Goal: Navigation & Orientation: Find specific page/section

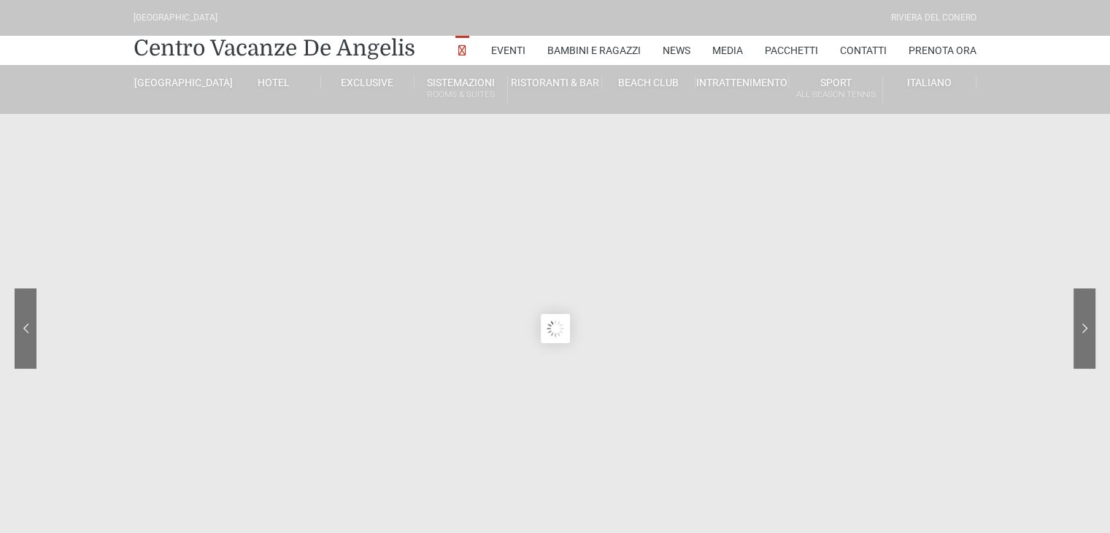
type input "[DATE]"
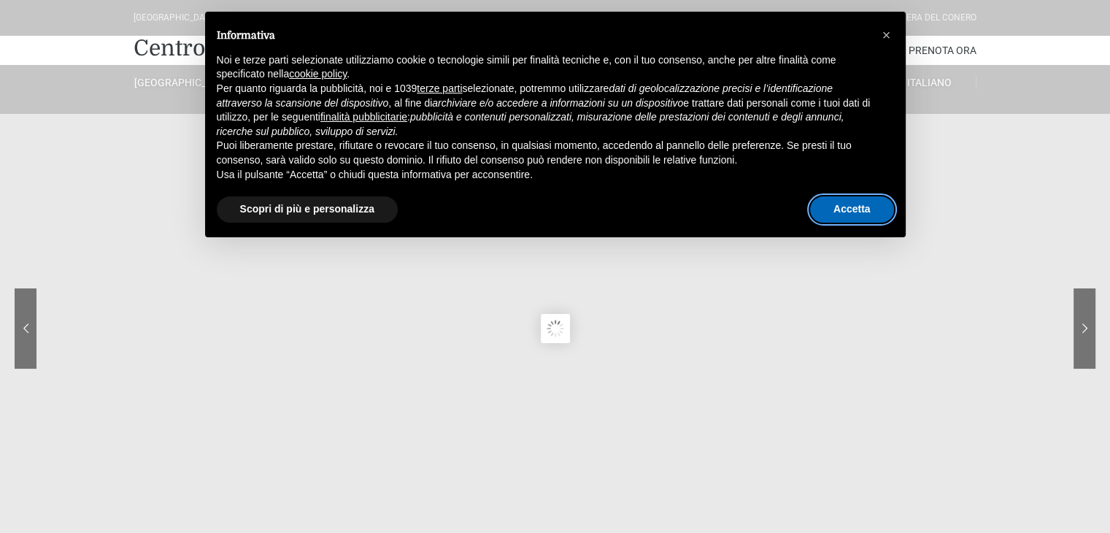
click at [855, 207] on button "Accetta" at bounding box center [852, 209] width 84 height 26
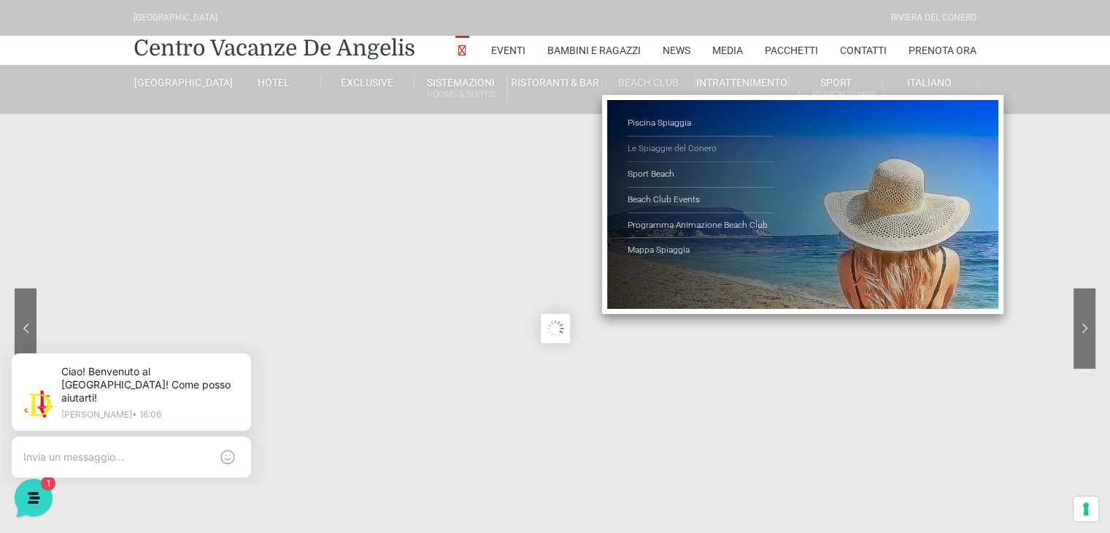
click at [660, 155] on link "Le Spiaggie del Conero" at bounding box center [701, 150] width 146 height 26
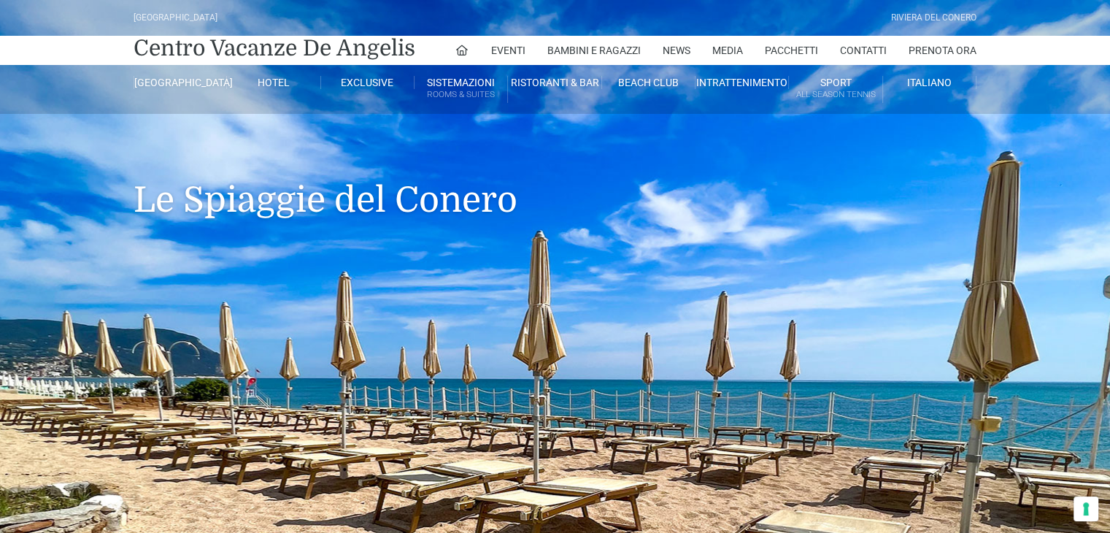
click at [1045, 384] on header "[GEOGRAPHIC_DATA] [GEOGRAPHIC_DATA] Centro Vacanze [GEOGRAPHIC_DATA] Eventi Mis…" at bounding box center [555, 467] width 1110 height 934
drag, startPoint x: 953, startPoint y: 415, endPoint x: 926, endPoint y: 320, distance: 99.4
click at [926, 320] on header "Villaggio Hotel Resort Riviera Del Conero Centro Vacanze De Angelis Eventi Miss…" at bounding box center [555, 467] width 1110 height 934
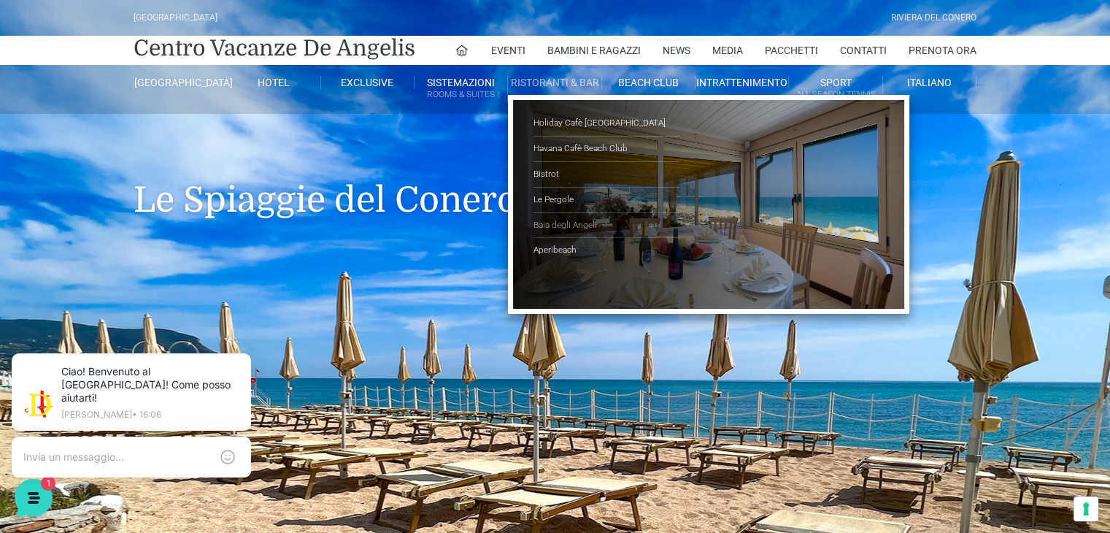
click at [543, 223] on link "Baia degli Angeli" at bounding box center [607, 226] width 146 height 26
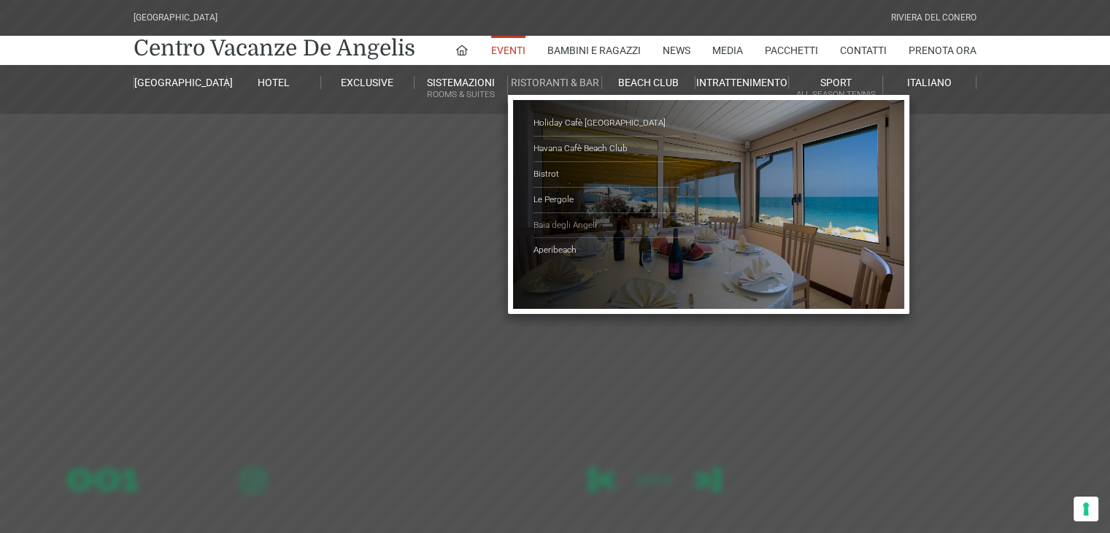
click at [558, 223] on link "Baia degli Angeli" at bounding box center [607, 226] width 146 height 26
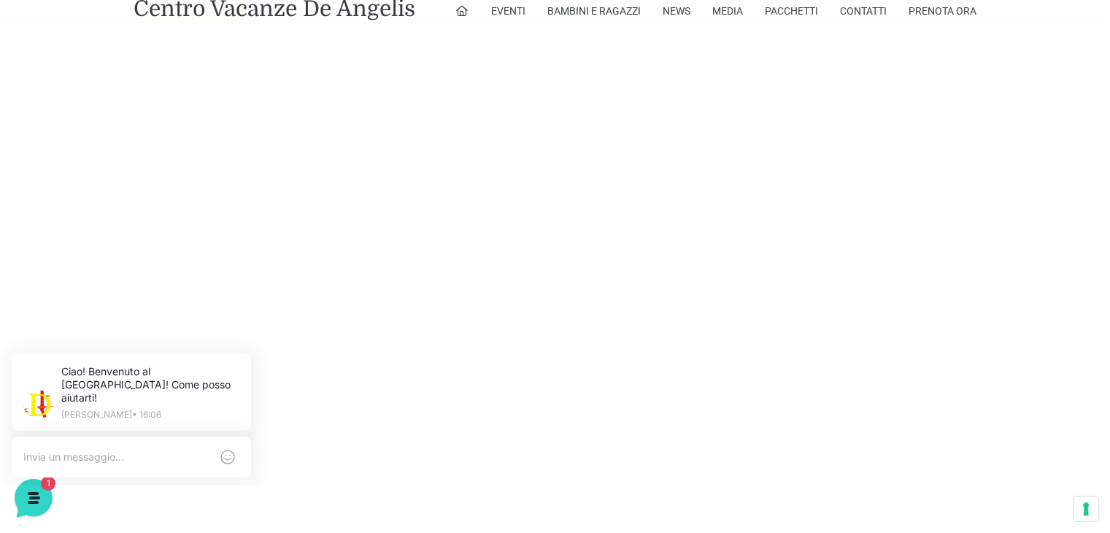
scroll to position [1932, 0]
drag, startPoint x: 1112, startPoint y: 44, endPoint x: 1118, endPoint y: 322, distance: 278.2
